Goal: Information Seeking & Learning: Learn about a topic

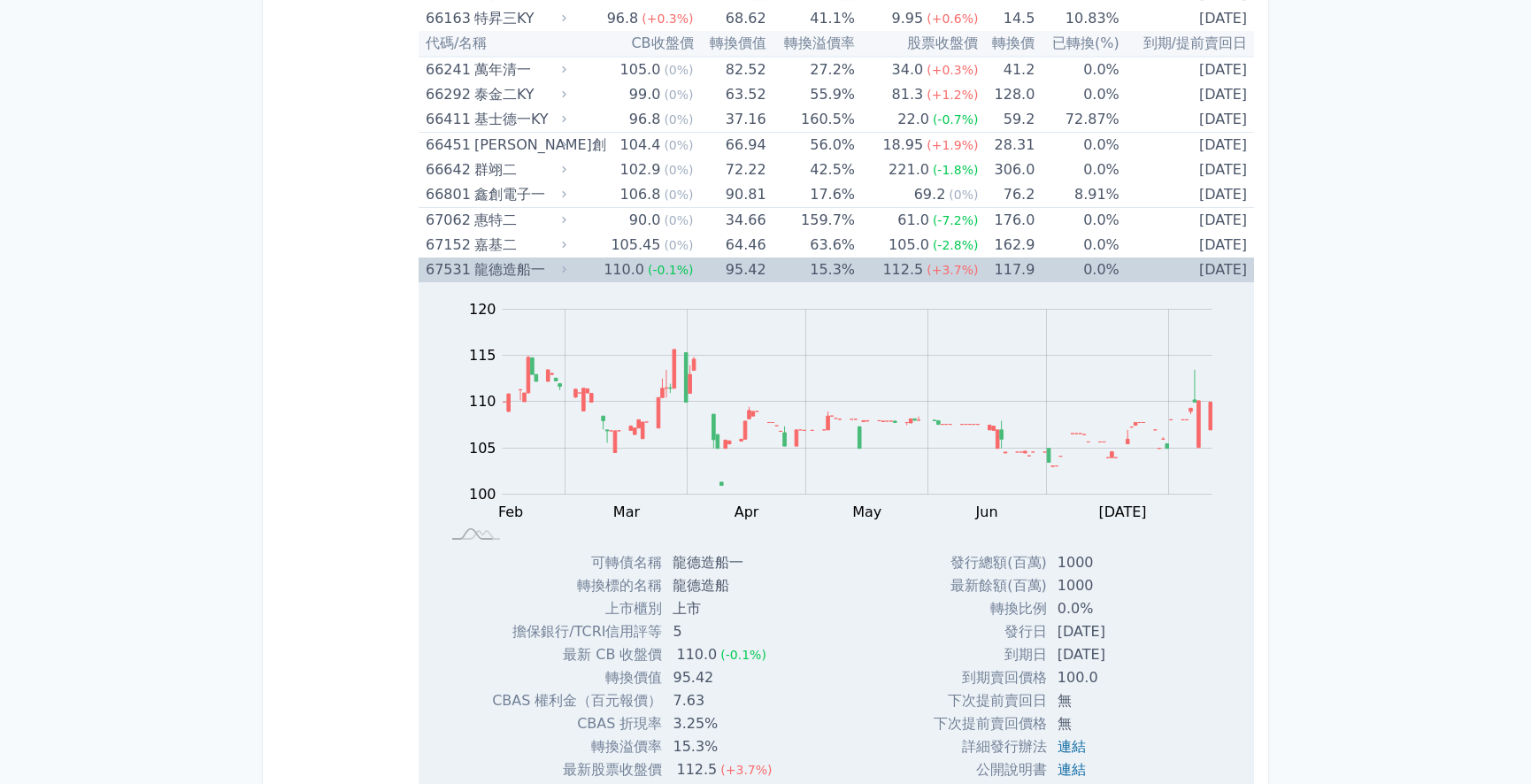
click at [497, 261] on div "龍德造船一" at bounding box center [518, 270] width 88 height 25
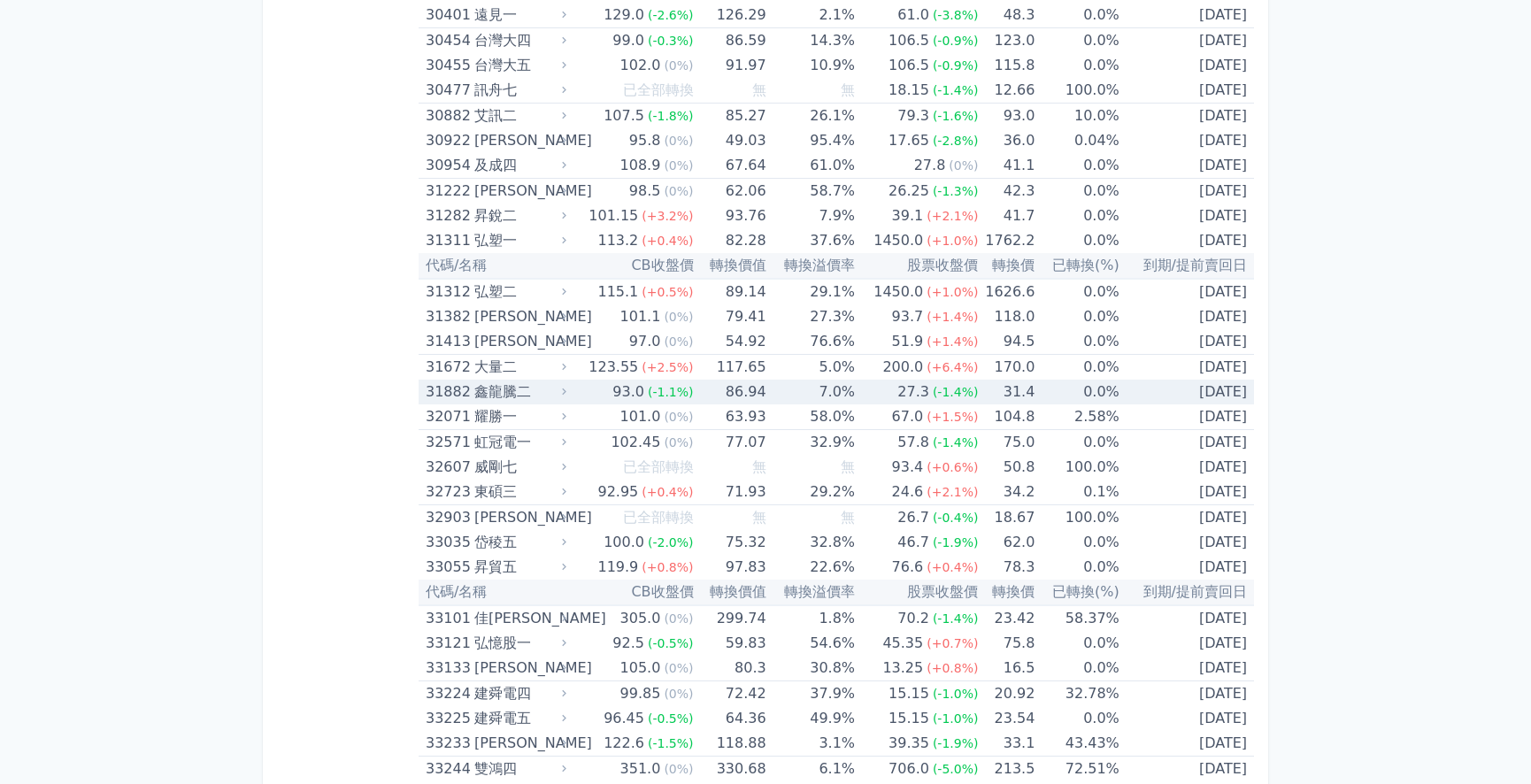
scroll to position [2667, 0]
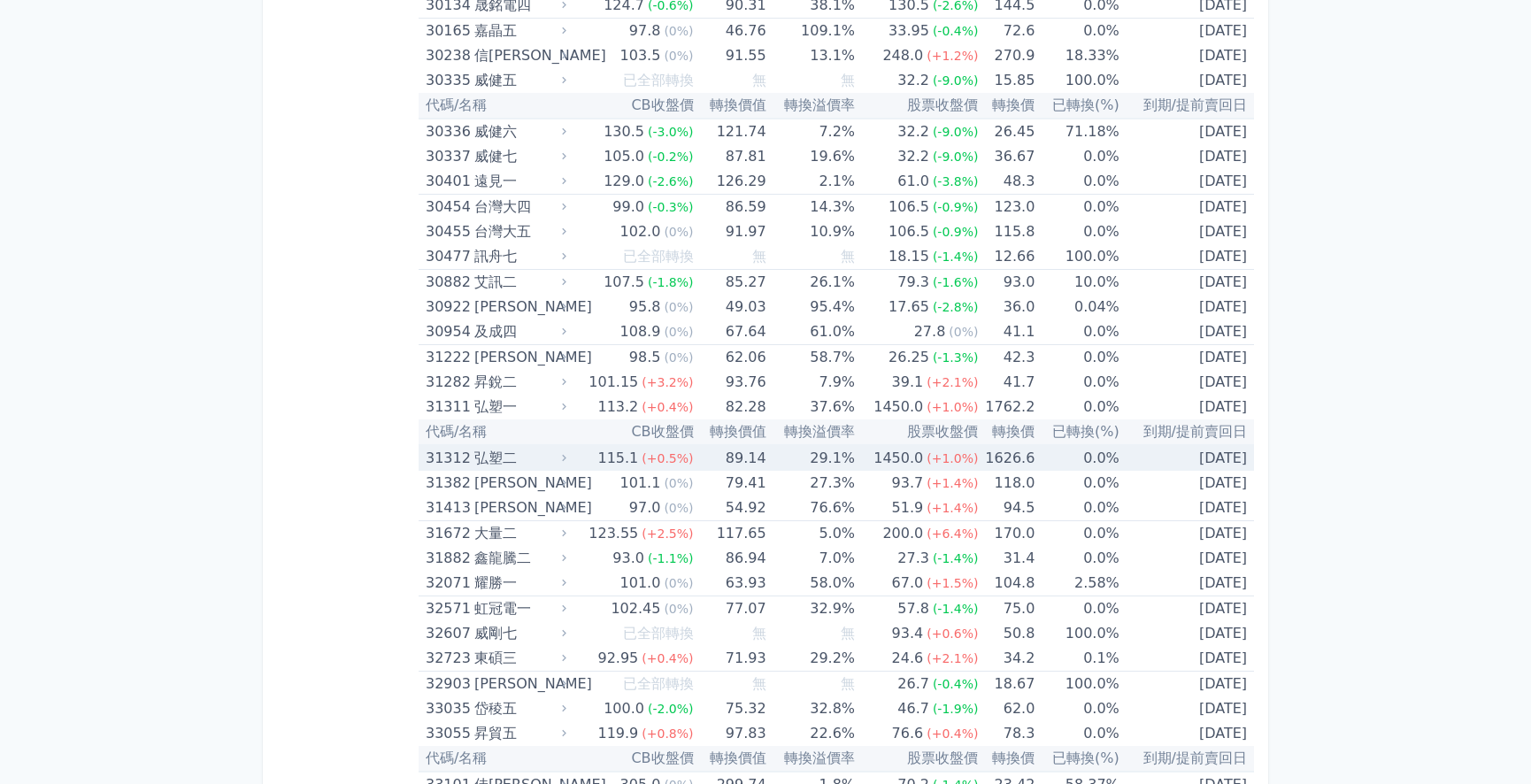
click at [492, 462] on div "弘塑二" at bounding box center [518, 458] width 88 height 25
click at [463, 458] on div "31312" at bounding box center [448, 458] width 44 height 25
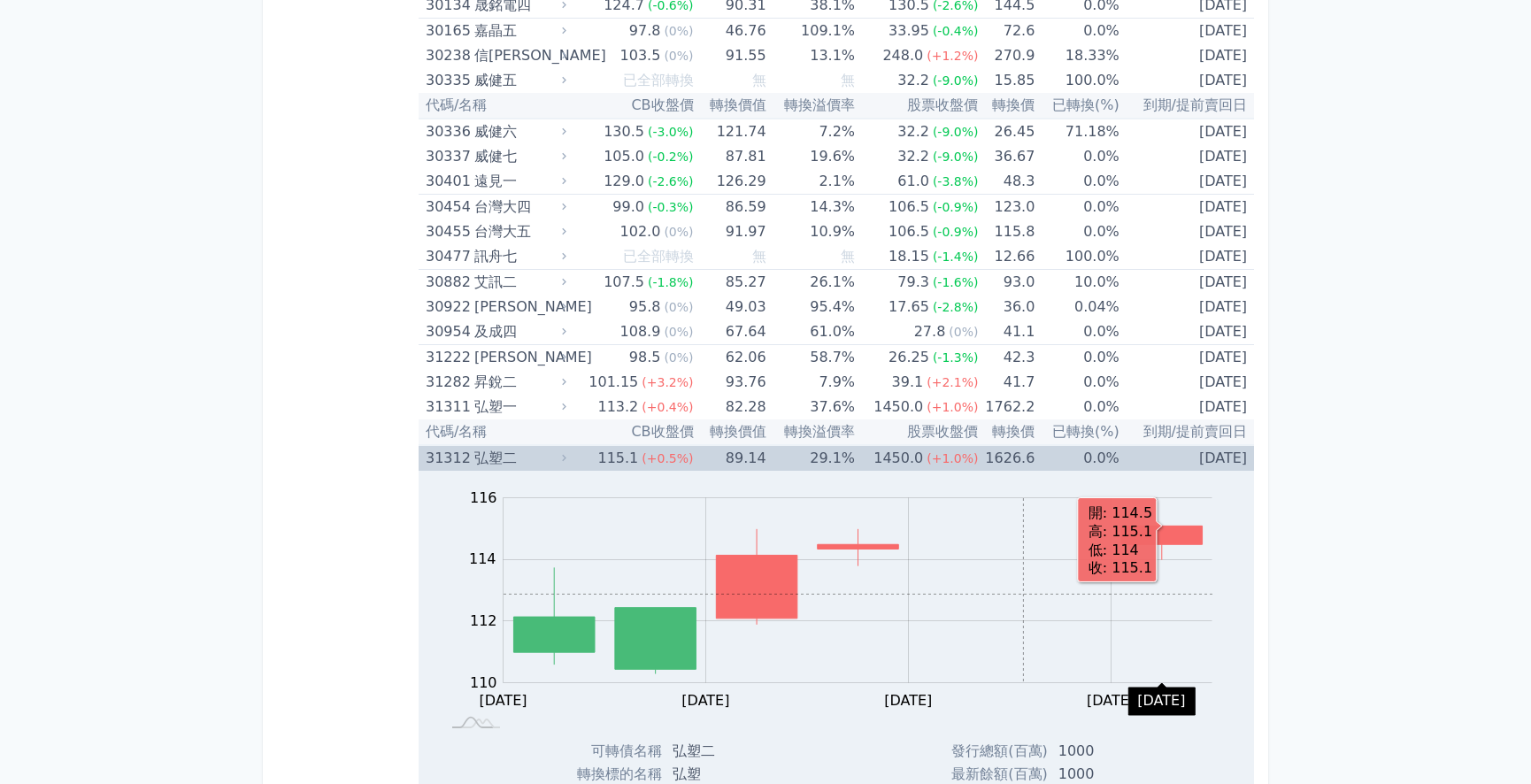
scroll to position [2909, 0]
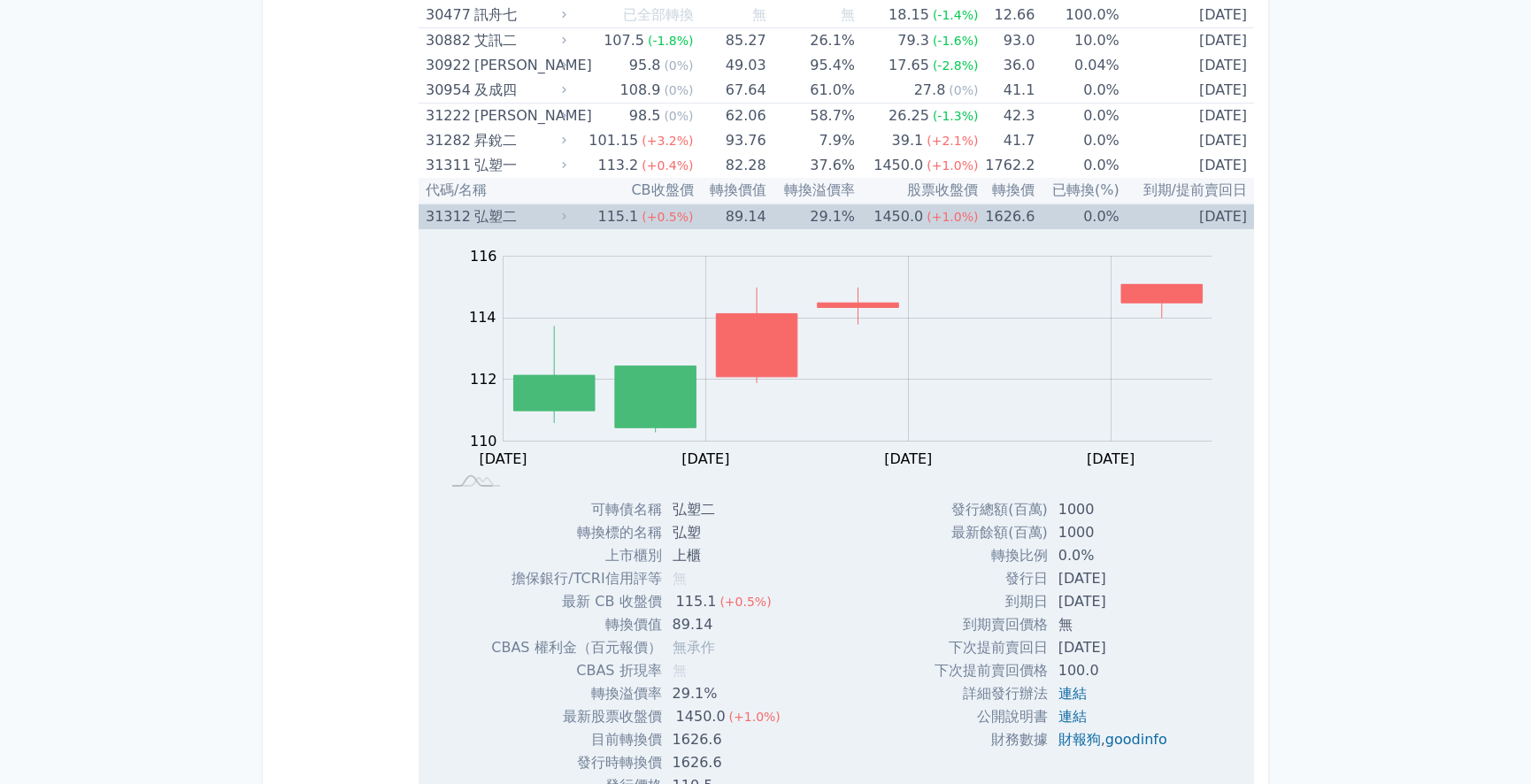
click at [492, 211] on div "弘塑二" at bounding box center [518, 217] width 88 height 25
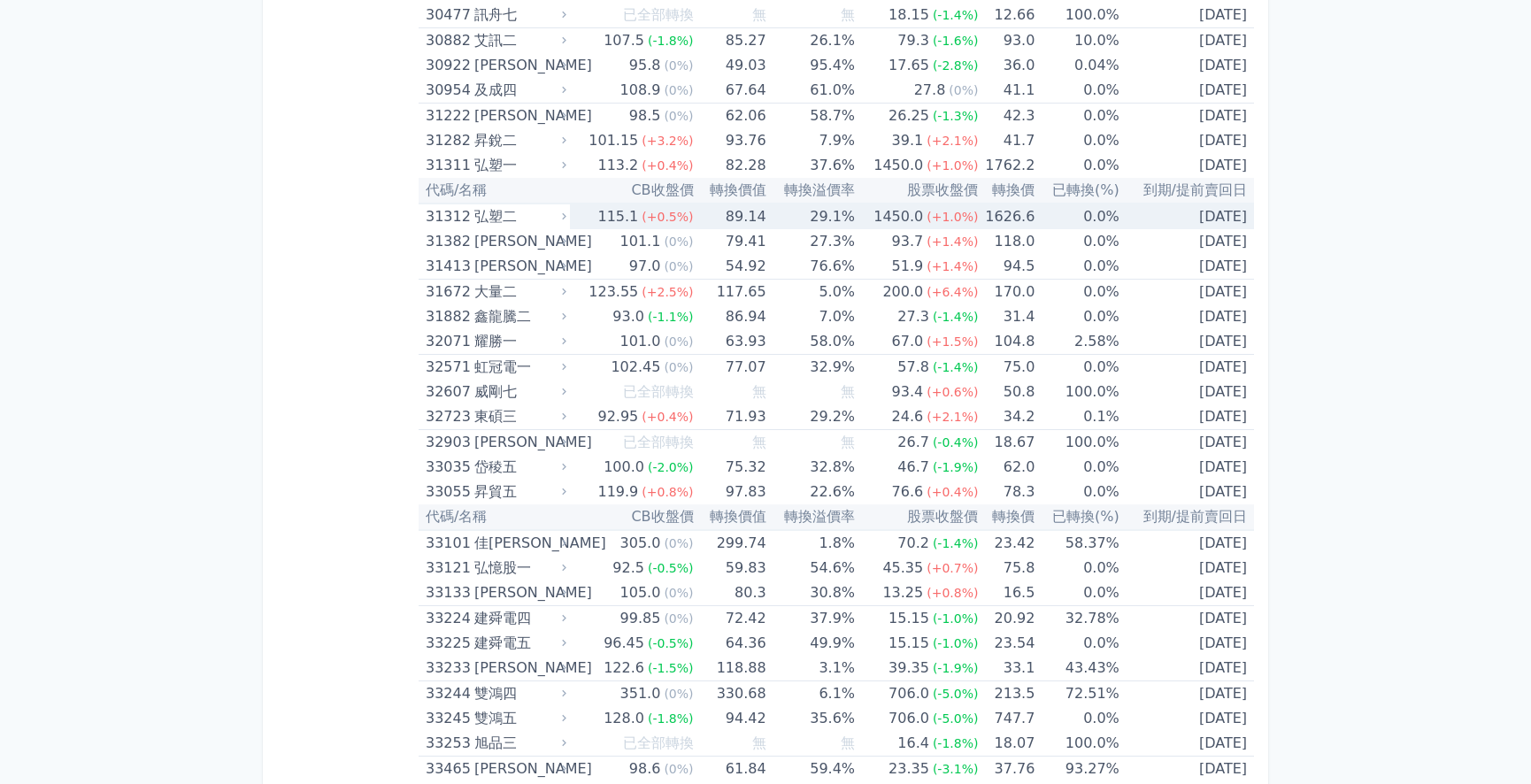
click at [492, 211] on div "弘塑二" at bounding box center [518, 217] width 88 height 25
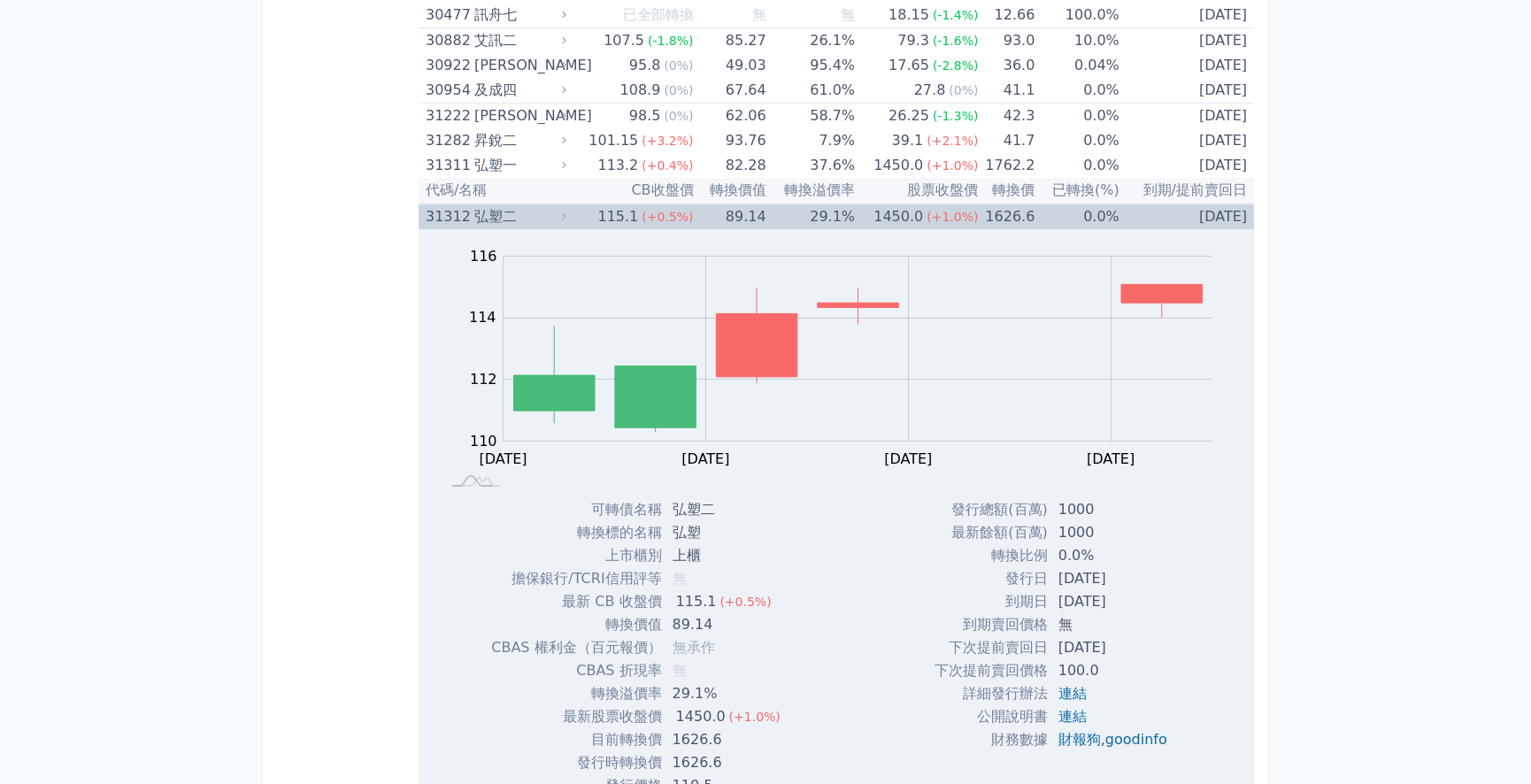
click at [487, 211] on div "弘塑二" at bounding box center [518, 217] width 88 height 25
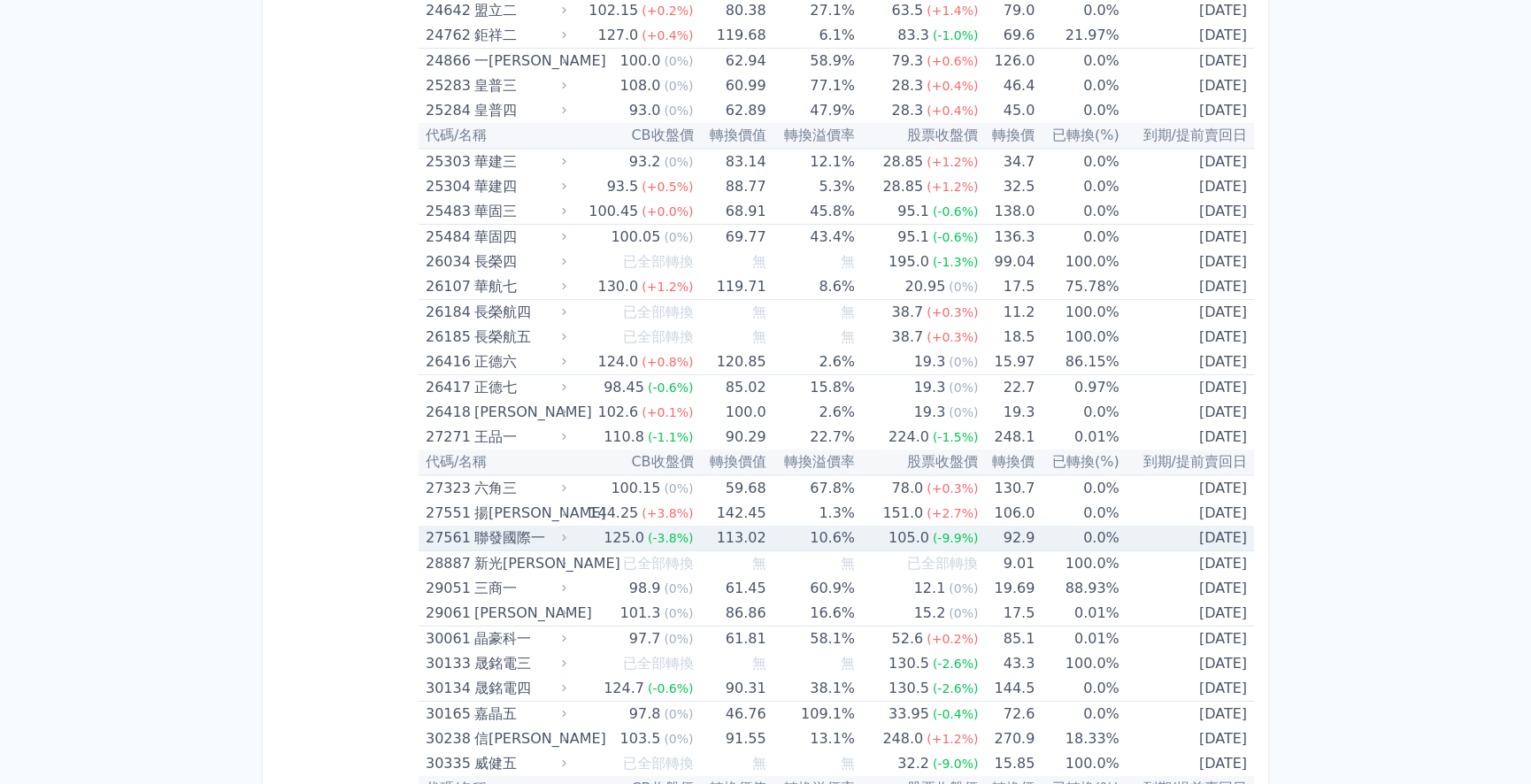
scroll to position [1943, 0]
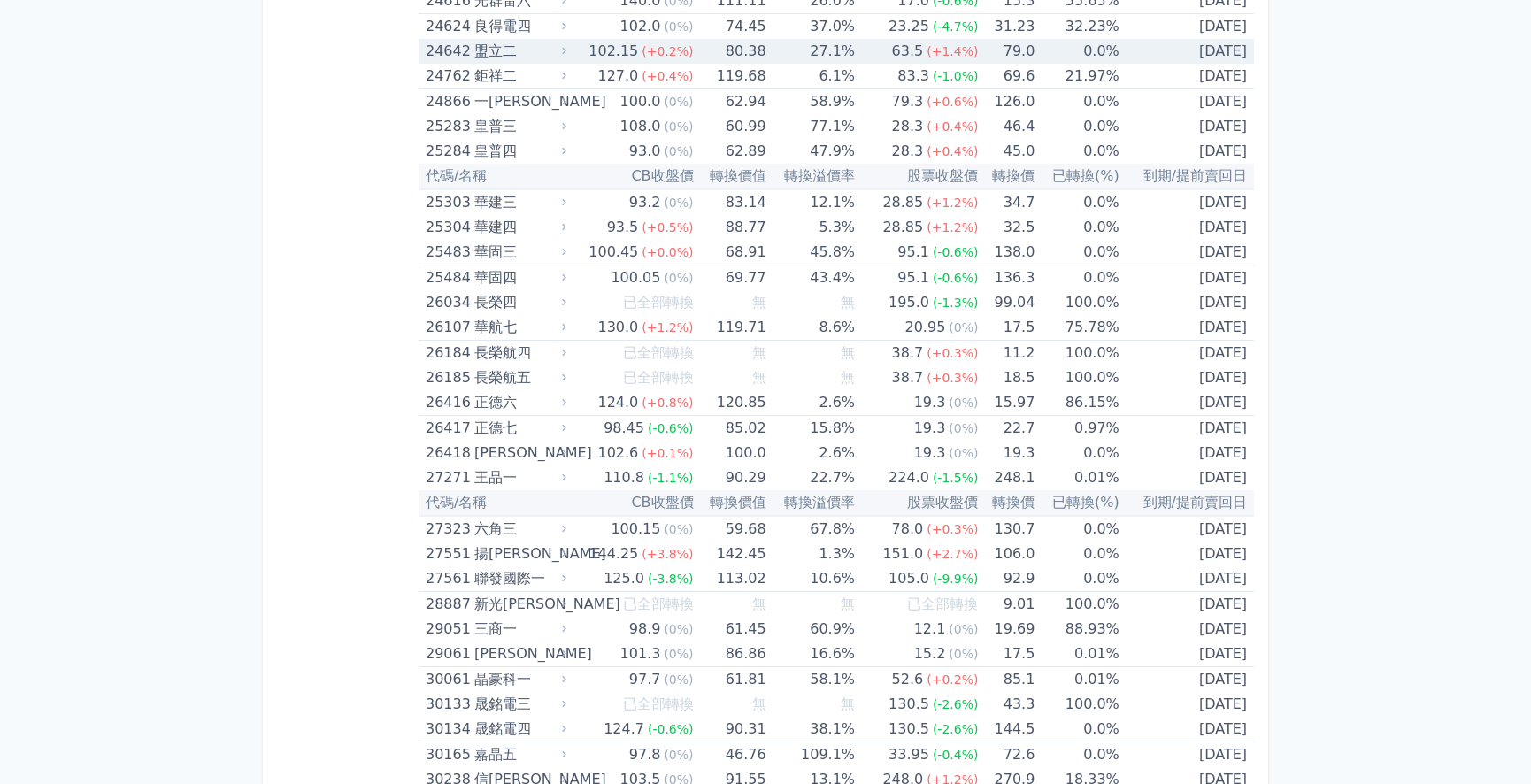
click at [516, 42] on div "盟立二" at bounding box center [518, 51] width 88 height 25
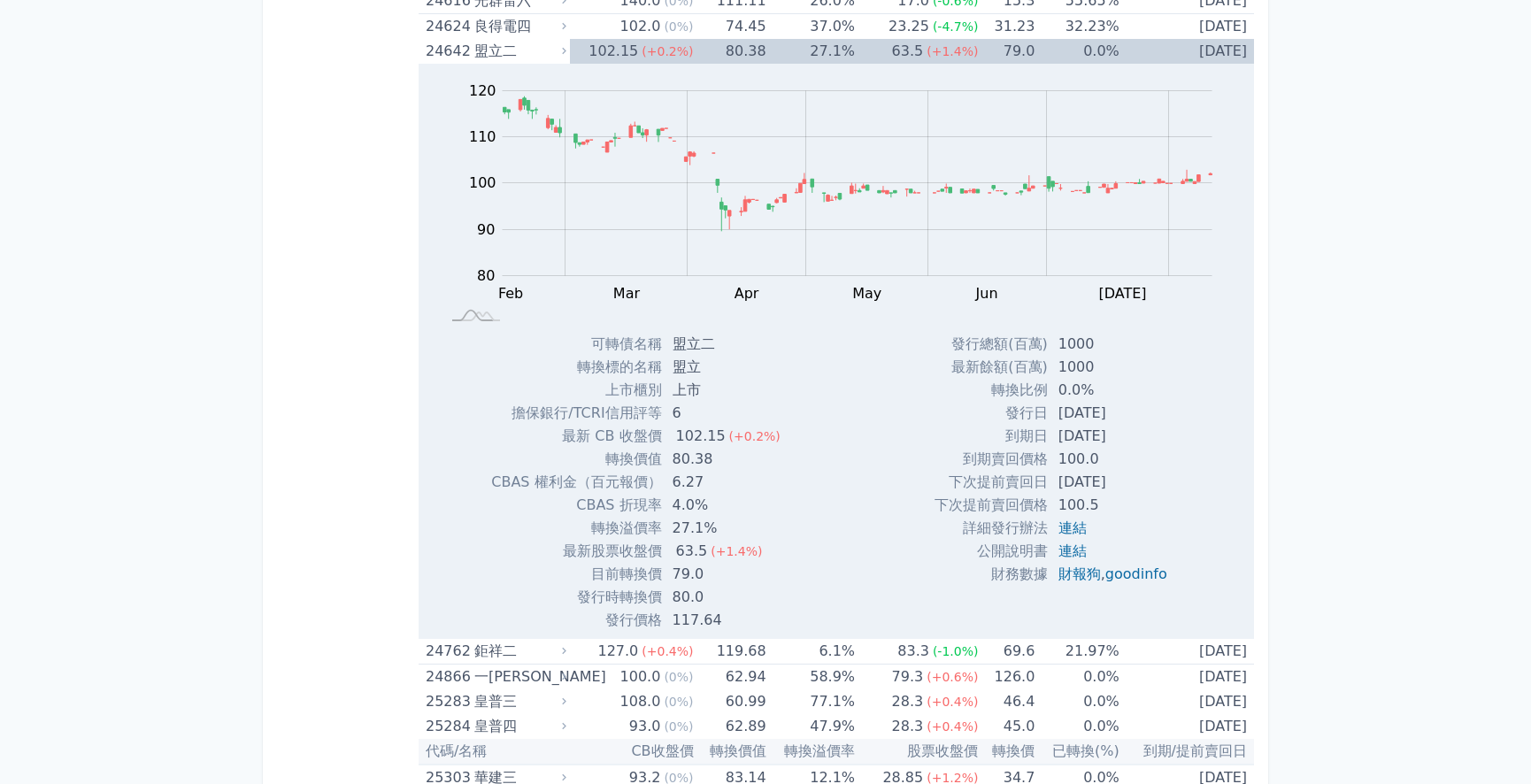
click at [1110, 408] on td "[DATE]" at bounding box center [1114, 412] width 133 height 23
click at [1111, 408] on td "[DATE]" at bounding box center [1114, 412] width 133 height 23
drag, startPoint x: 1142, startPoint y: 411, endPoint x: 1053, endPoint y: 416, distance: 89.1
click at [1053, 416] on td "[DATE]" at bounding box center [1114, 412] width 133 height 23
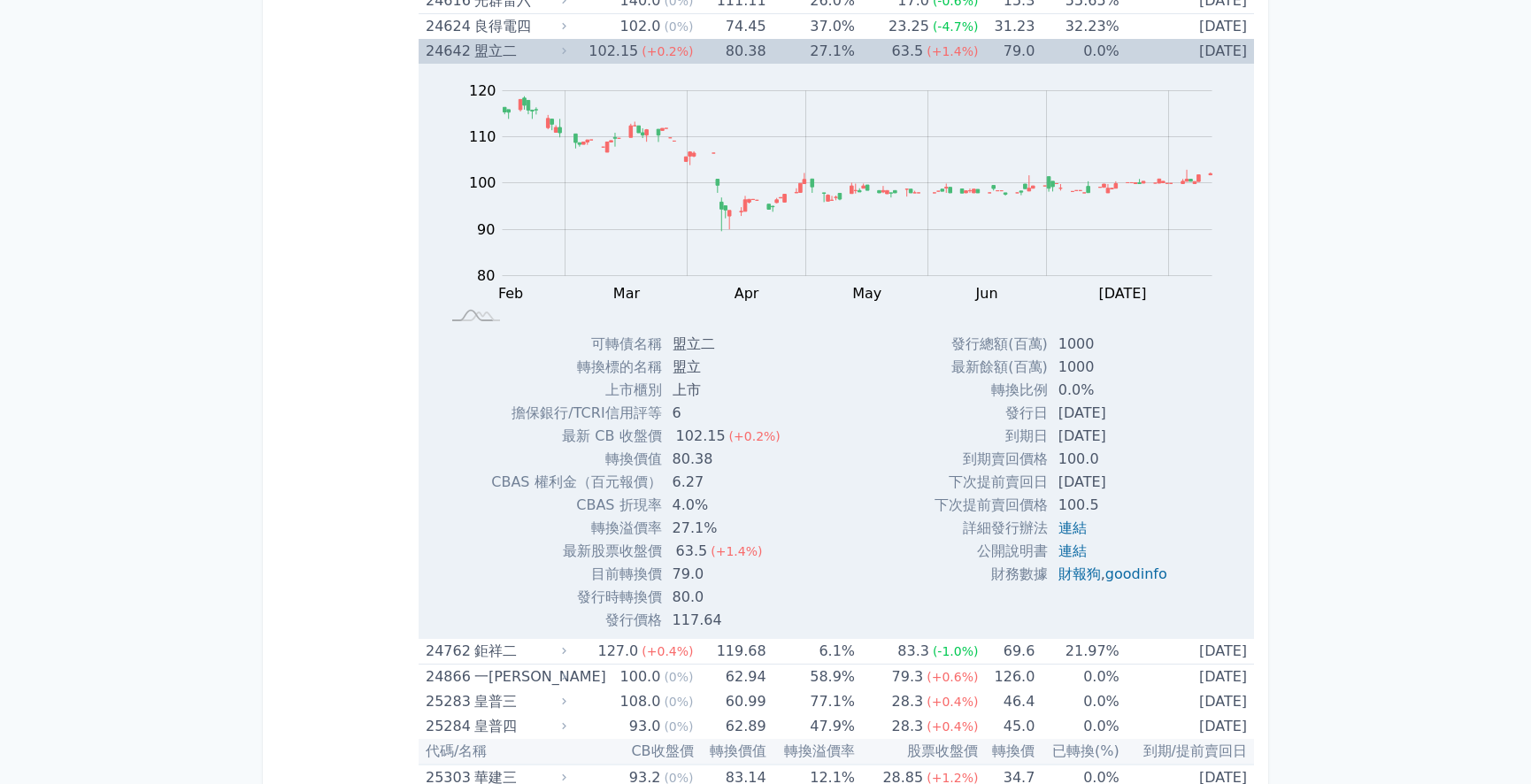
click at [1054, 417] on td "[DATE]" at bounding box center [1114, 412] width 133 height 23
drag, startPoint x: 1123, startPoint y: 433, endPoint x: 1093, endPoint y: 433, distance: 30.0
click at [1093, 433] on td "[DATE]" at bounding box center [1114, 436] width 133 height 23
click at [1092, 433] on td "[DATE]" at bounding box center [1114, 436] width 133 height 23
drag, startPoint x: 1100, startPoint y: 433, endPoint x: 1088, endPoint y: 433, distance: 12.0
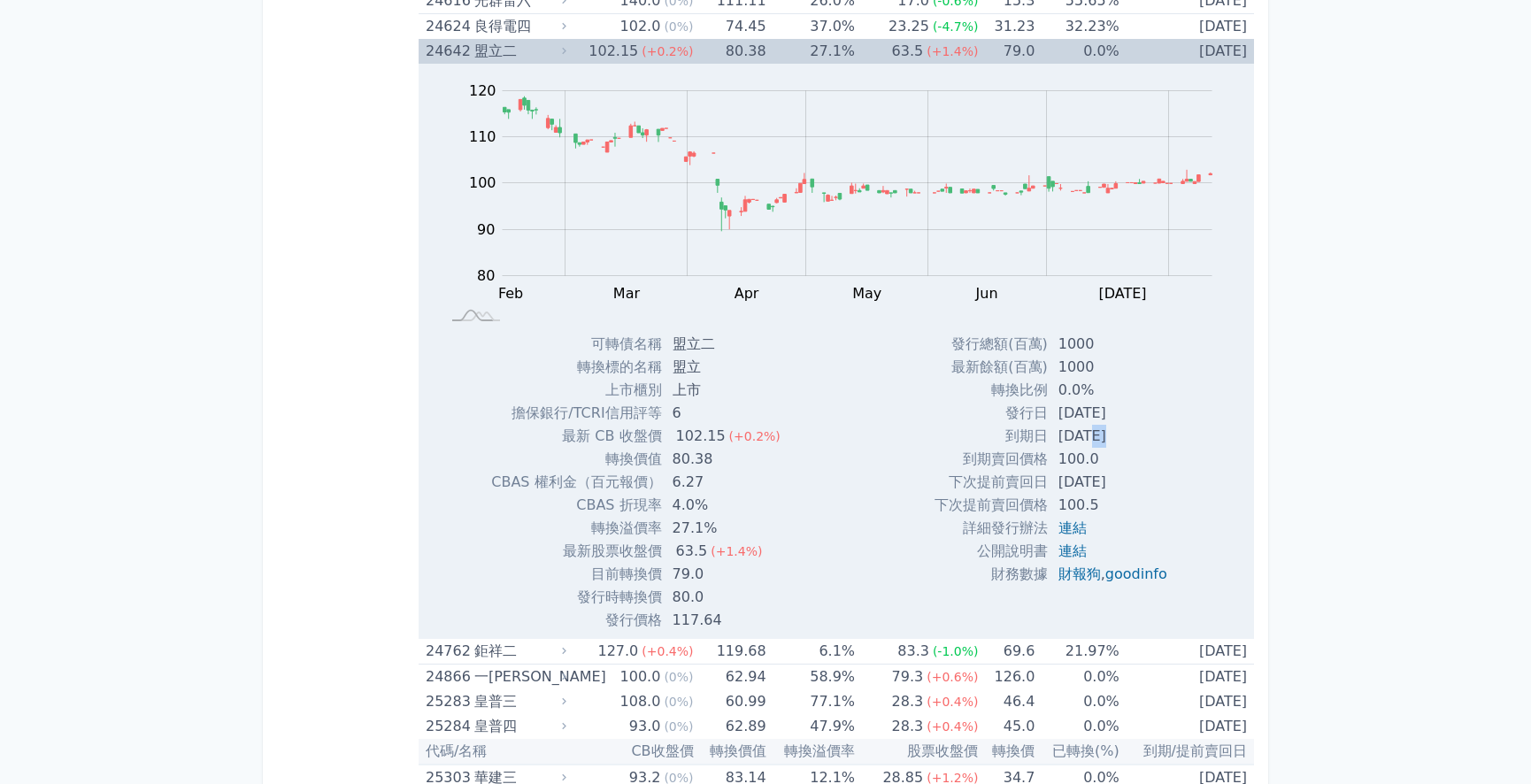
click at [1088, 433] on td "[DATE]" at bounding box center [1114, 436] width 133 height 23
click at [1099, 432] on td "[DATE]" at bounding box center [1114, 436] width 133 height 23
drag, startPoint x: 1108, startPoint y: 431, endPoint x: 1096, endPoint y: 431, distance: 12.0
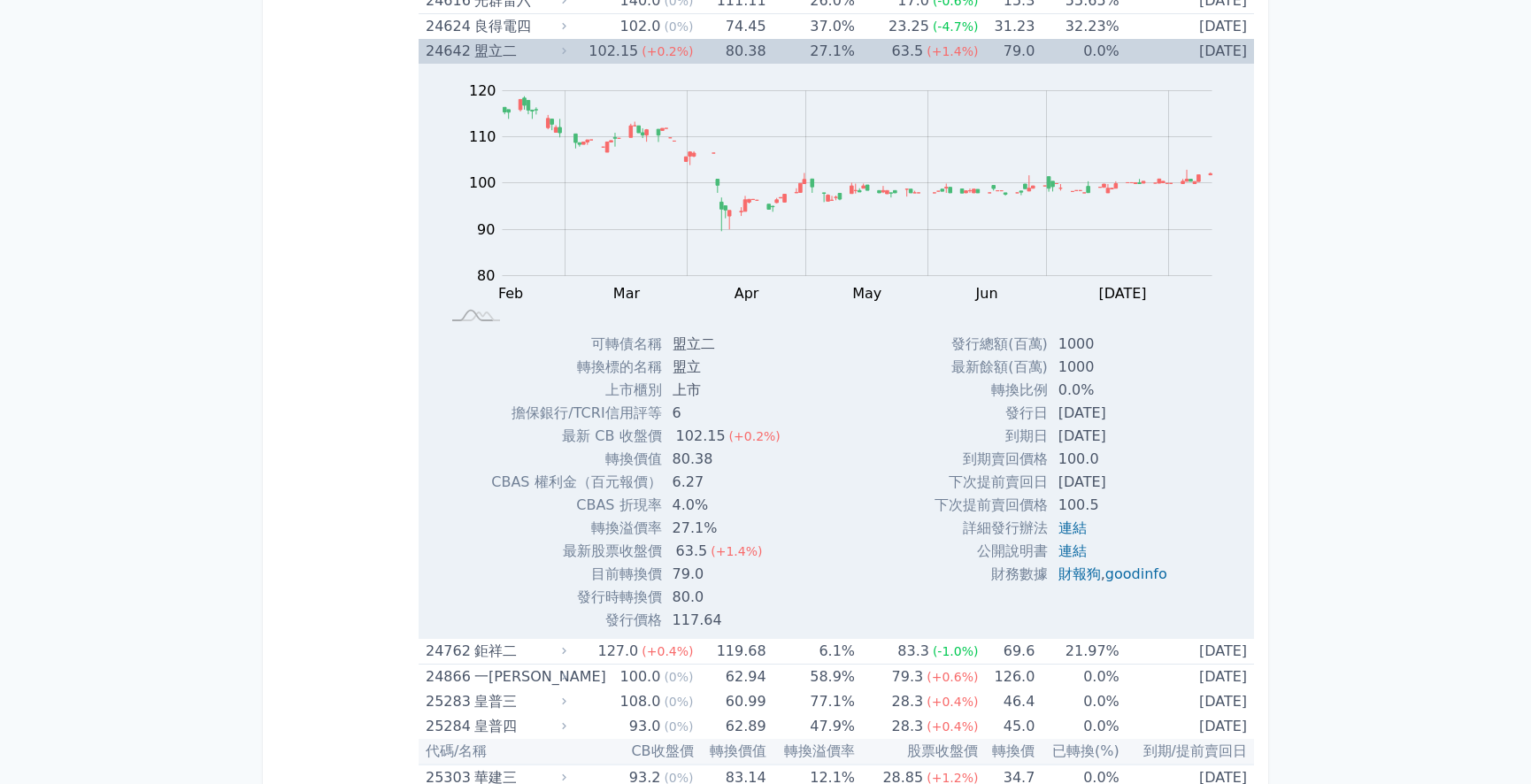
click at [1097, 431] on td "[DATE]" at bounding box center [1114, 436] width 133 height 23
click at [1096, 431] on td "[DATE]" at bounding box center [1114, 436] width 133 height 23
drag, startPoint x: 1096, startPoint y: 431, endPoint x: 1107, endPoint y: 431, distance: 11.0
click at [1107, 431] on td "[DATE]" at bounding box center [1114, 436] width 133 height 23
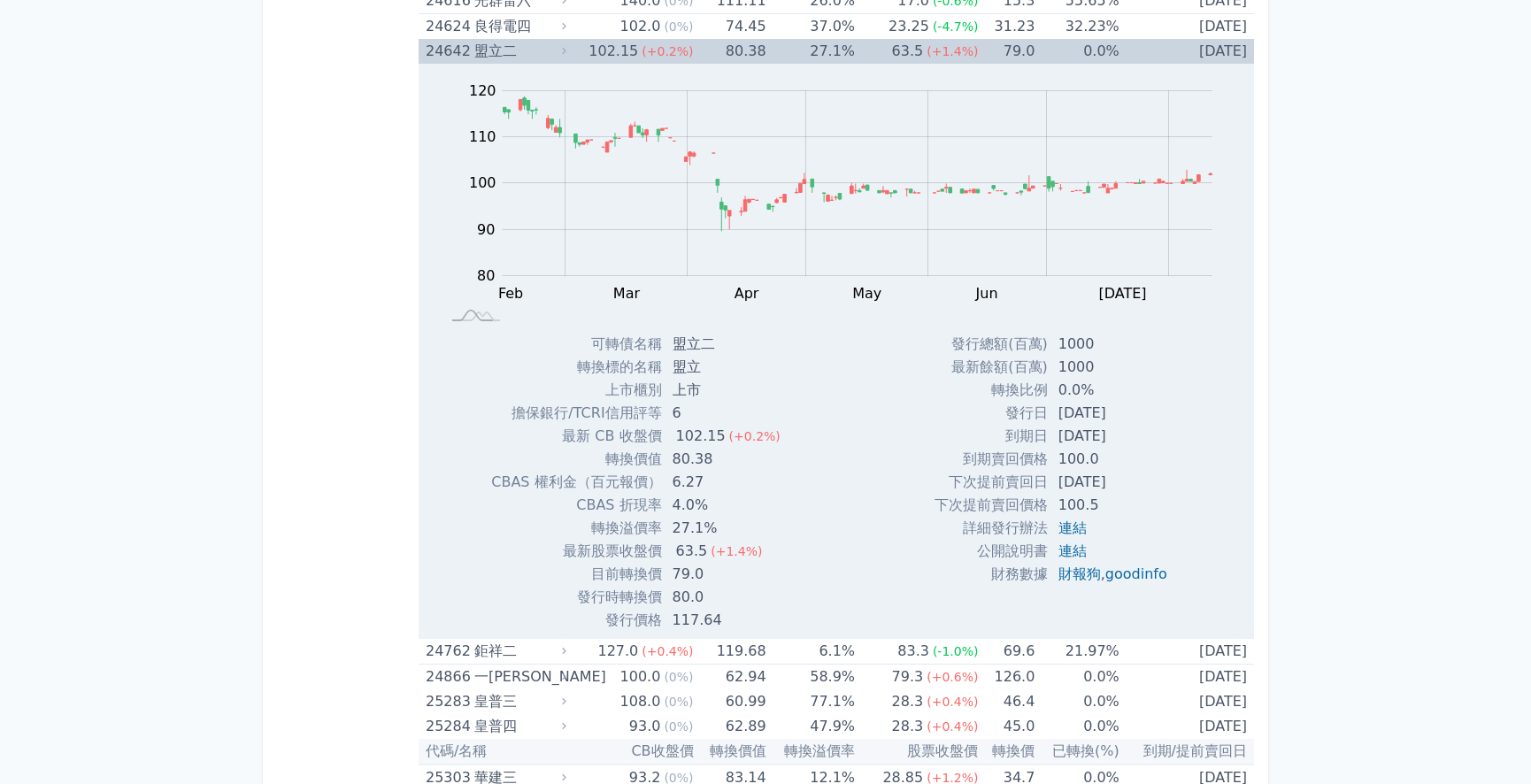
click at [1129, 430] on td "[DATE]" at bounding box center [1114, 436] width 133 height 23
click at [1120, 430] on td "[DATE]" at bounding box center [1114, 436] width 133 height 23
click at [1119, 430] on td "[DATE]" at bounding box center [1114, 436] width 133 height 23
click at [1115, 431] on td "[DATE]" at bounding box center [1114, 436] width 133 height 23
click at [1118, 431] on td "[DATE]" at bounding box center [1114, 436] width 133 height 23
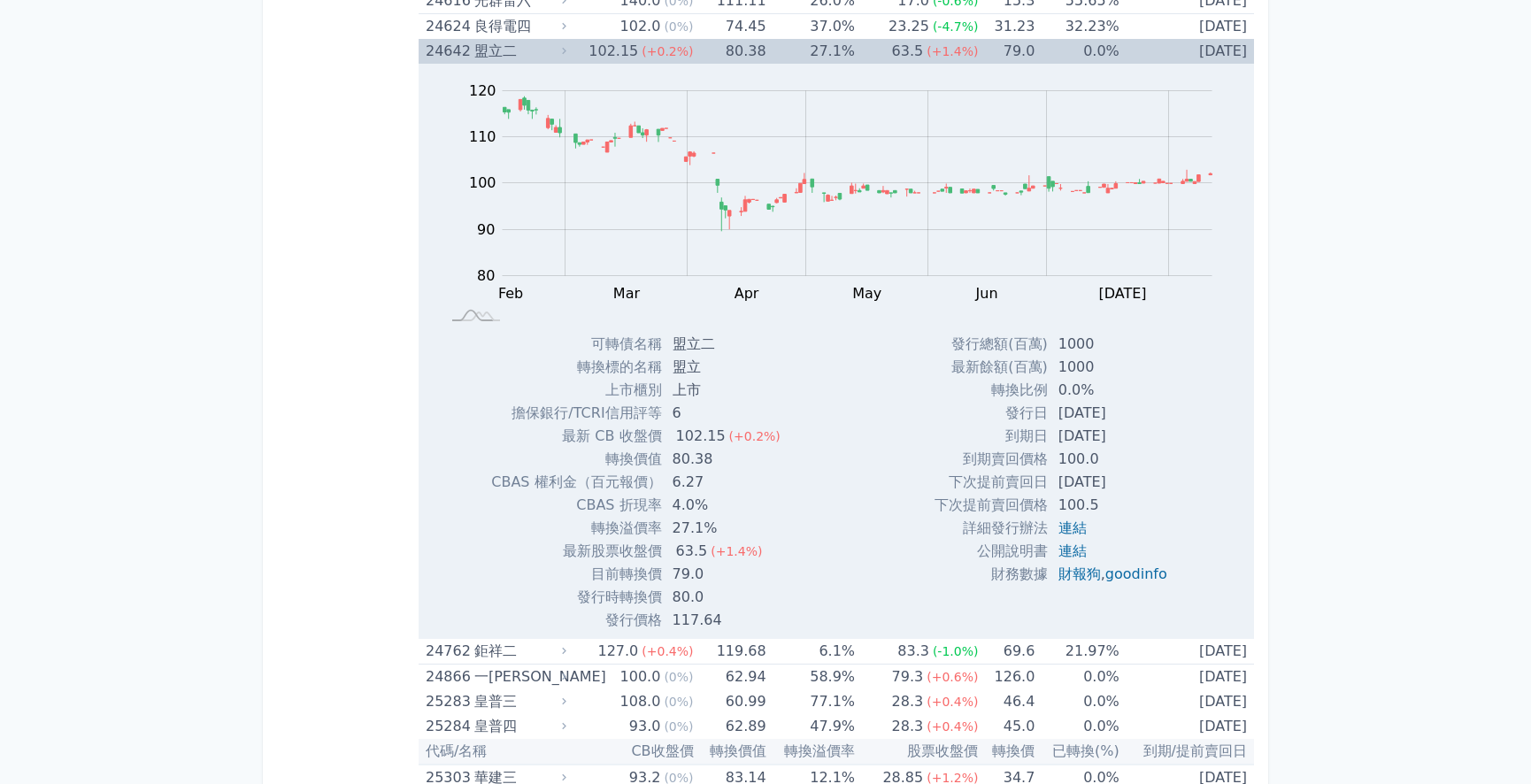
click at [1127, 432] on td "[DATE]" at bounding box center [1114, 436] width 133 height 23
drag, startPoint x: 1127, startPoint y: 432, endPoint x: 1070, endPoint y: 437, distance: 57.2
click at [1070, 437] on td "[DATE]" at bounding box center [1114, 436] width 133 height 23
drag, startPoint x: 1108, startPoint y: 411, endPoint x: 1089, endPoint y: 411, distance: 19.0
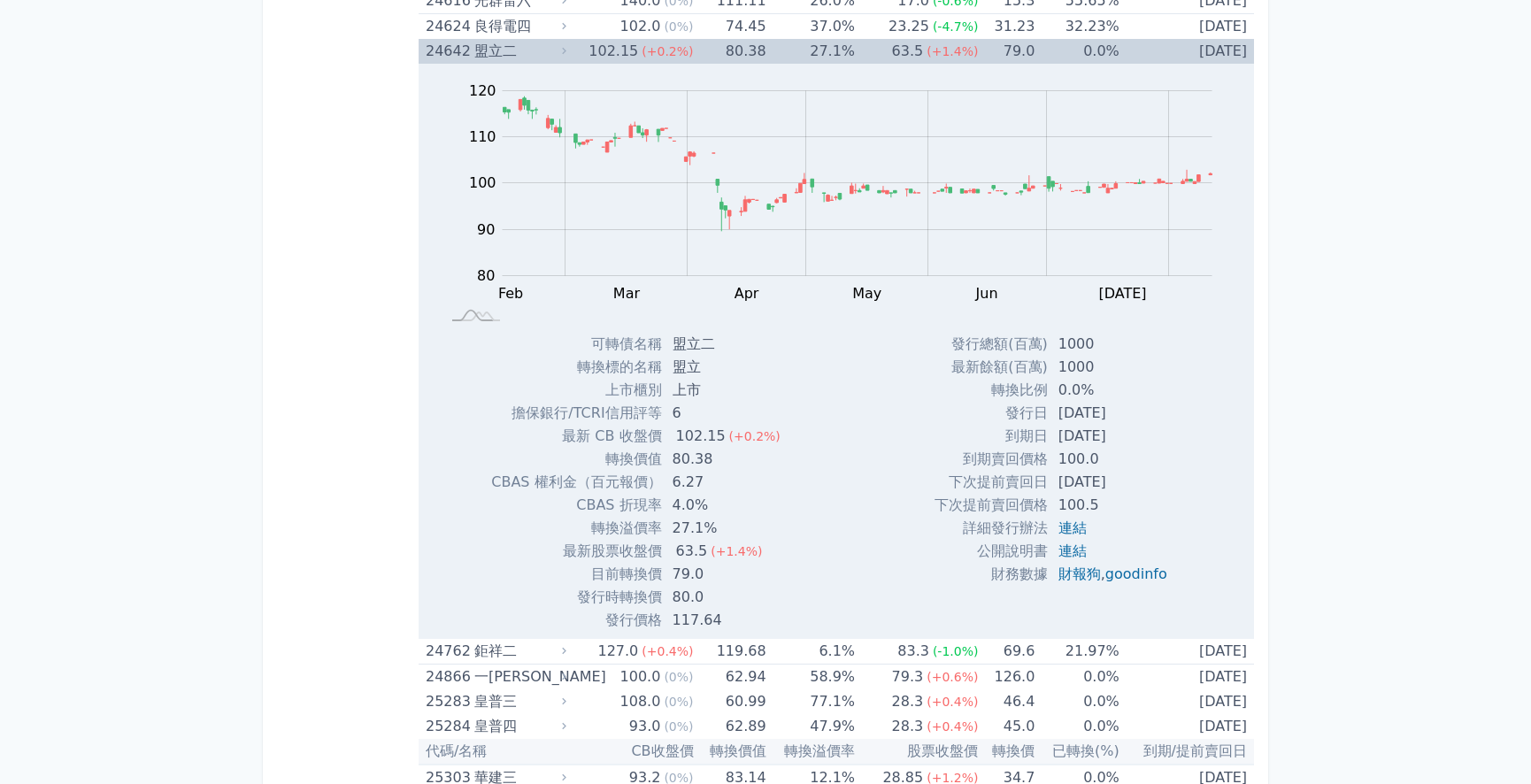
click at [1089, 411] on td "[DATE]" at bounding box center [1114, 412] width 133 height 23
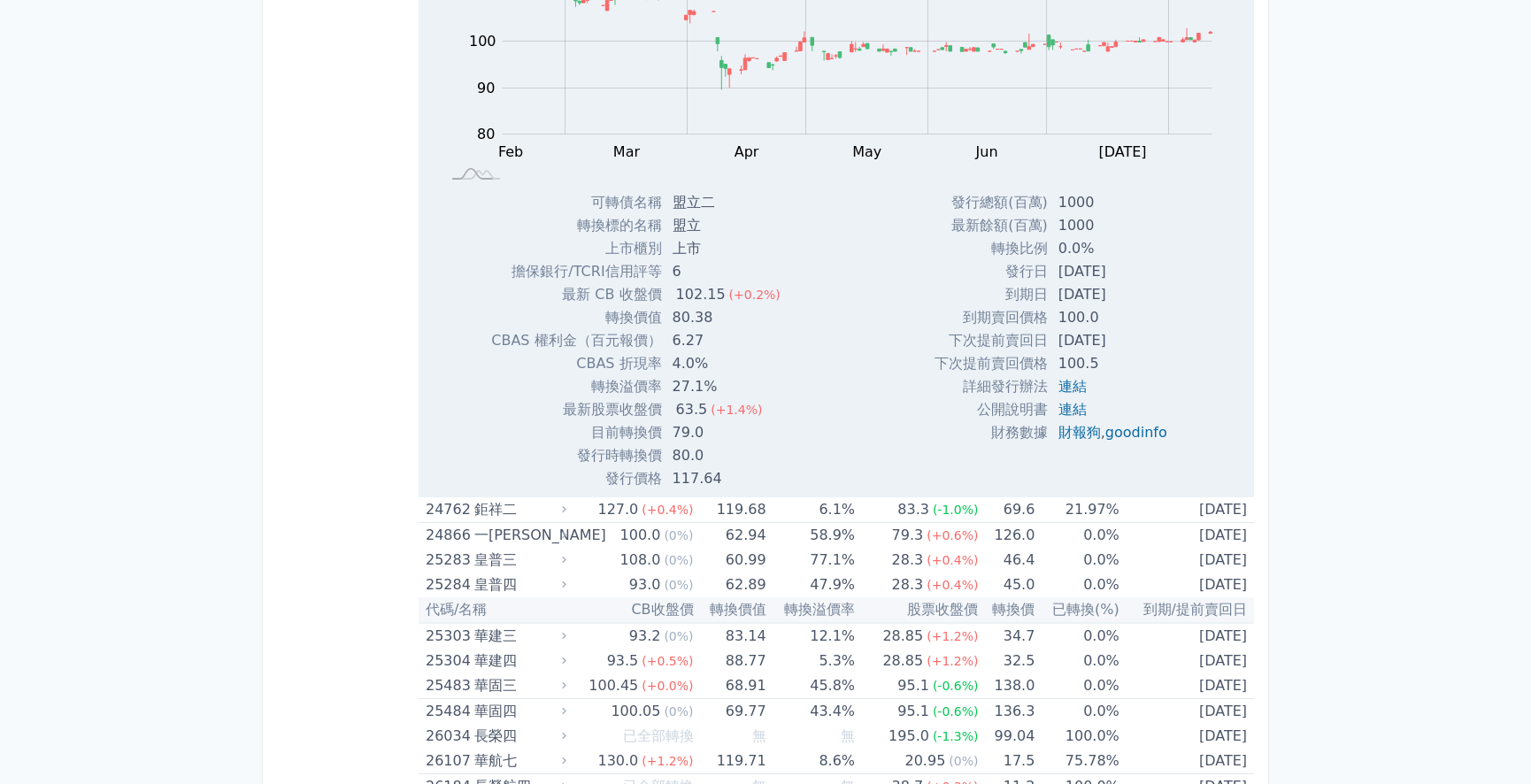
scroll to position [2105, 0]
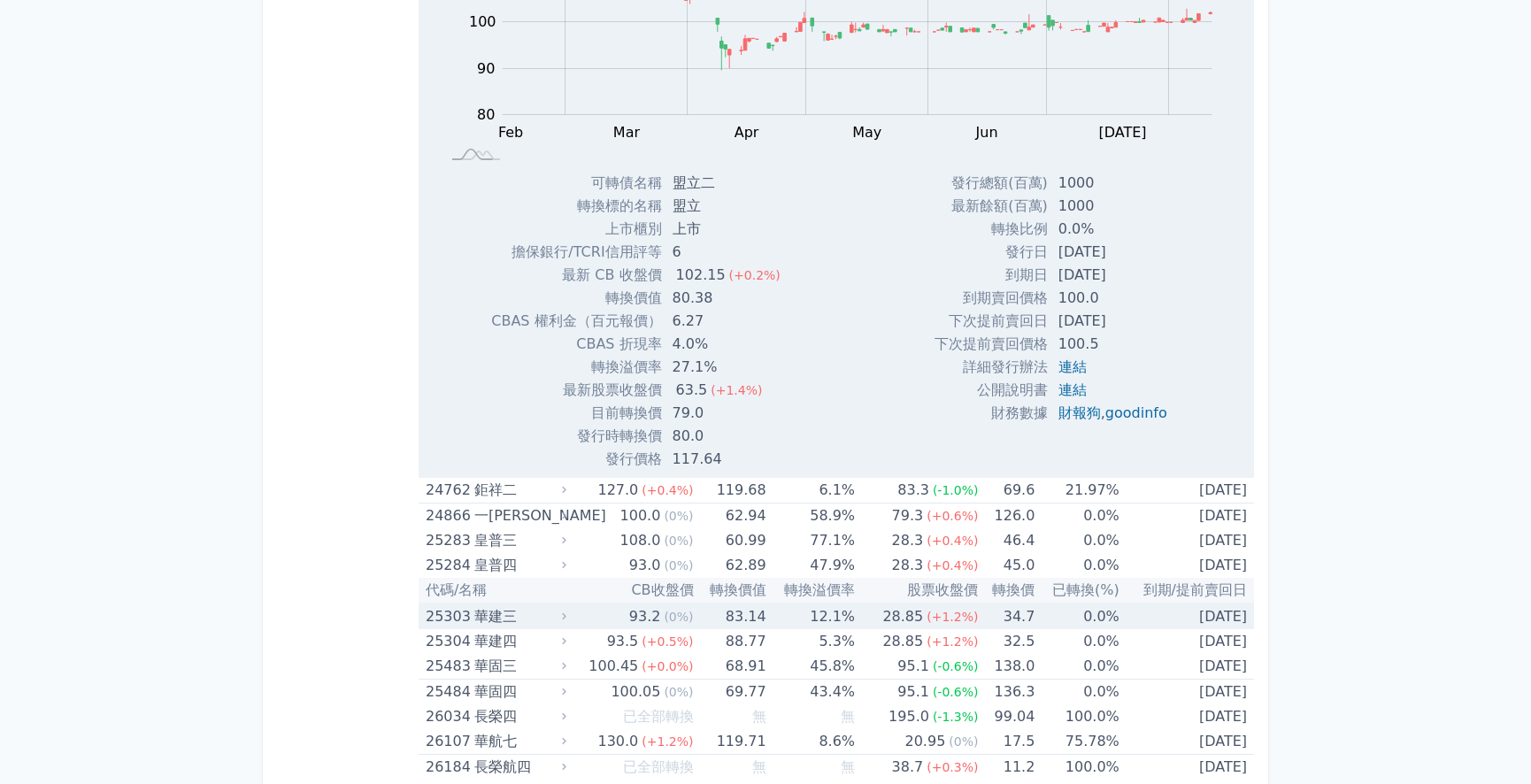
click at [770, 612] on td "12.1%" at bounding box center [810, 616] width 88 height 26
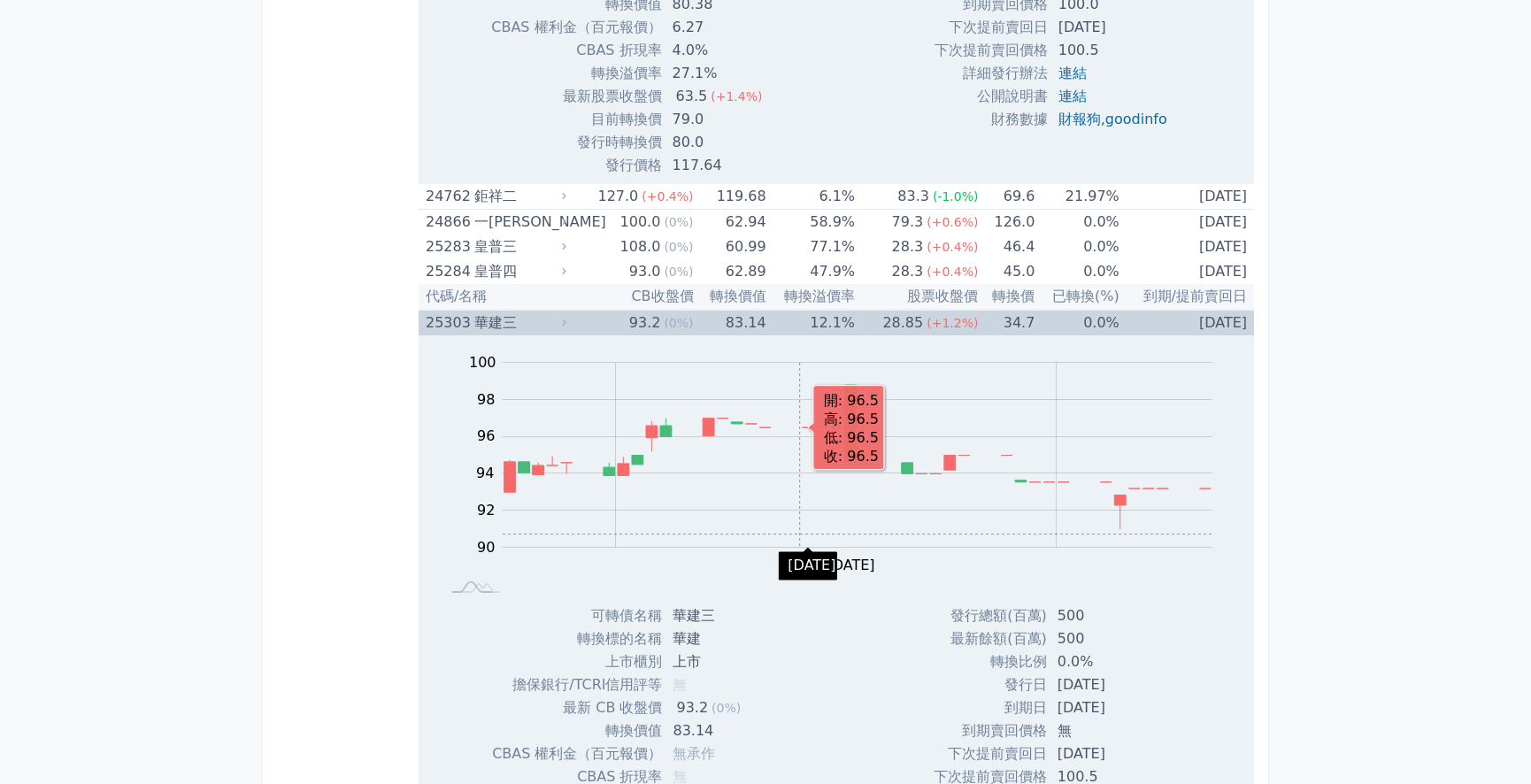
scroll to position [2426, 0]
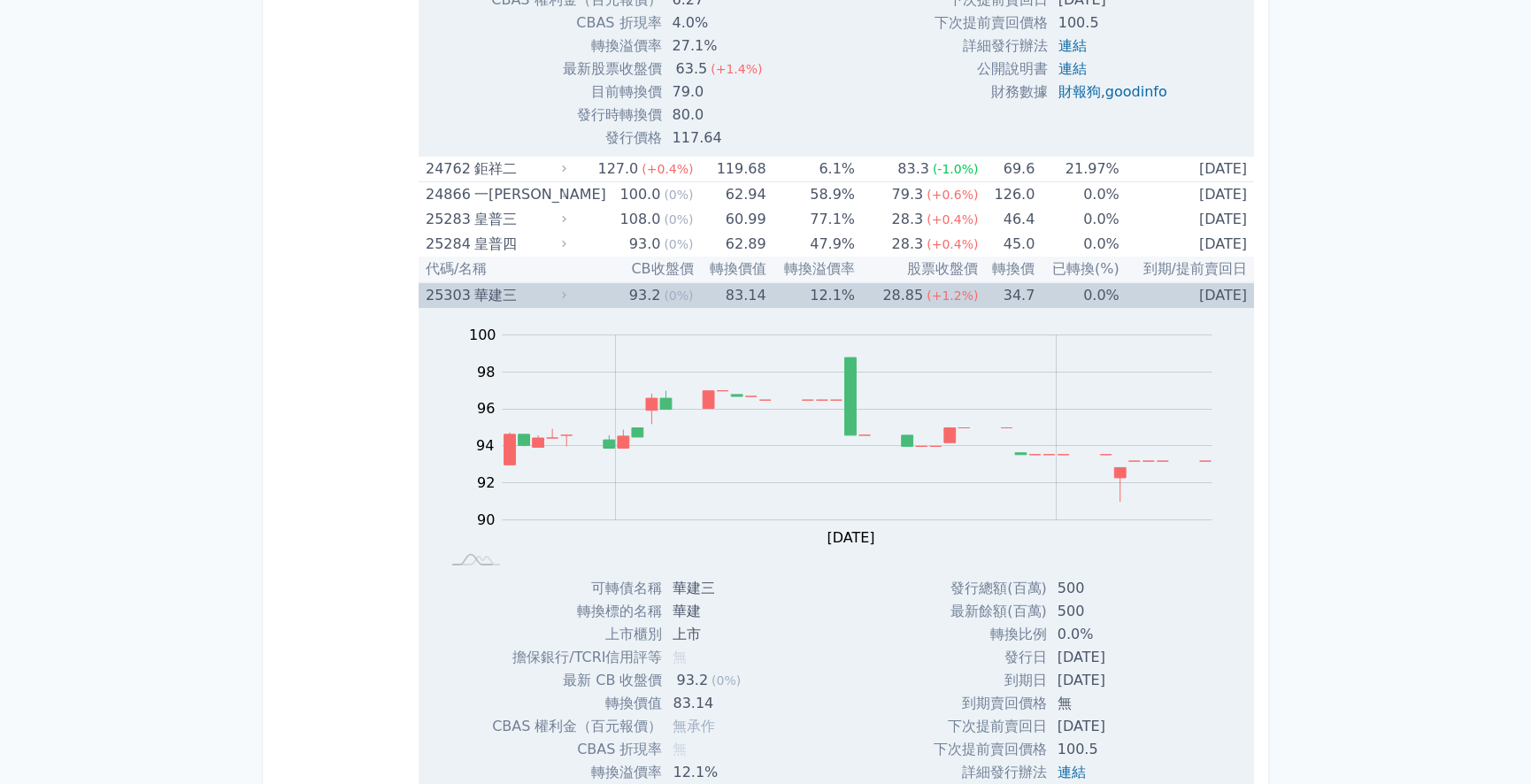
click at [517, 291] on div "華建三" at bounding box center [518, 295] width 88 height 25
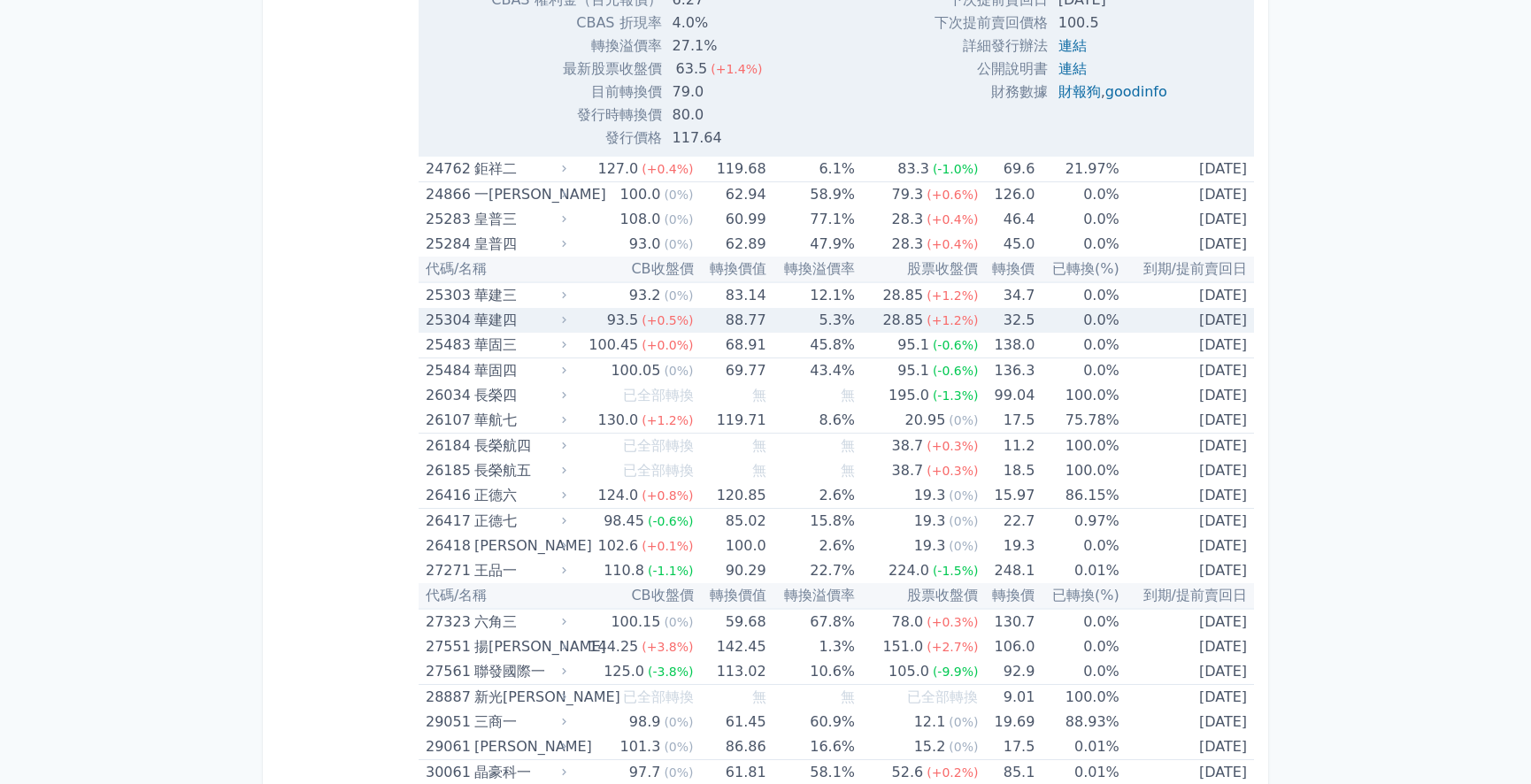
click at [514, 321] on div "華建四" at bounding box center [518, 320] width 88 height 25
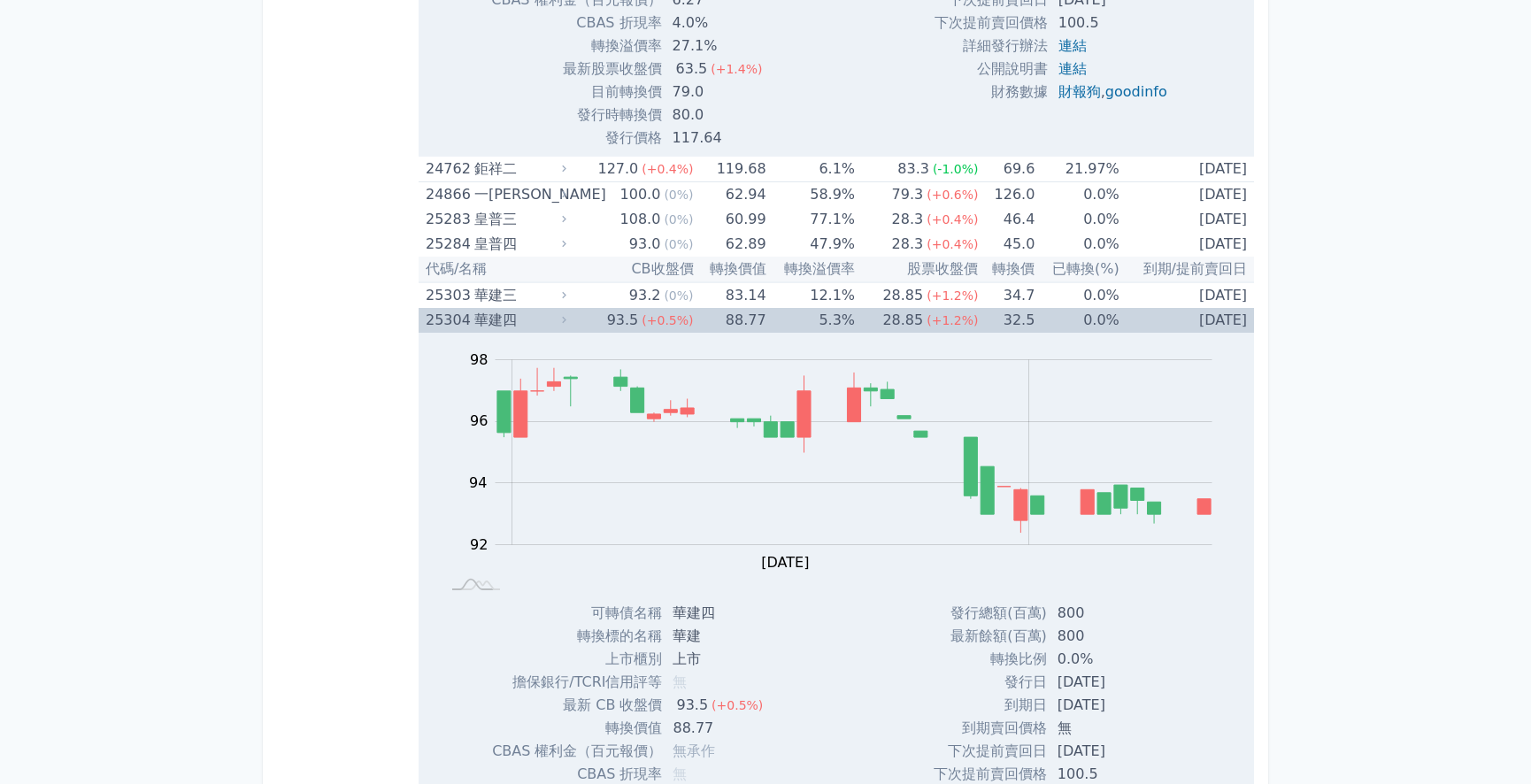
click at [516, 321] on div "華建四" at bounding box center [518, 320] width 88 height 25
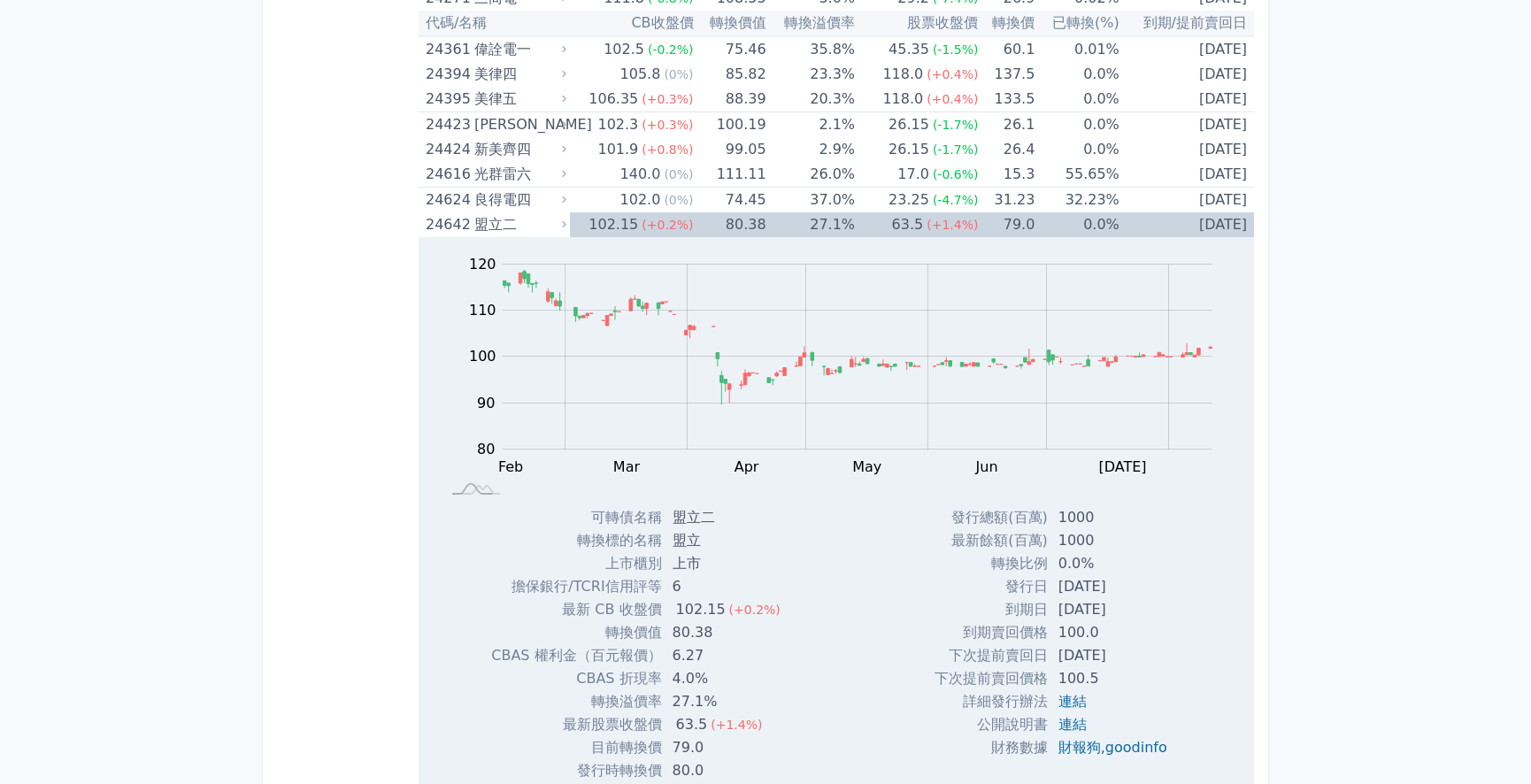
scroll to position [1864, 0]
